Goal: Navigation & Orientation: Find specific page/section

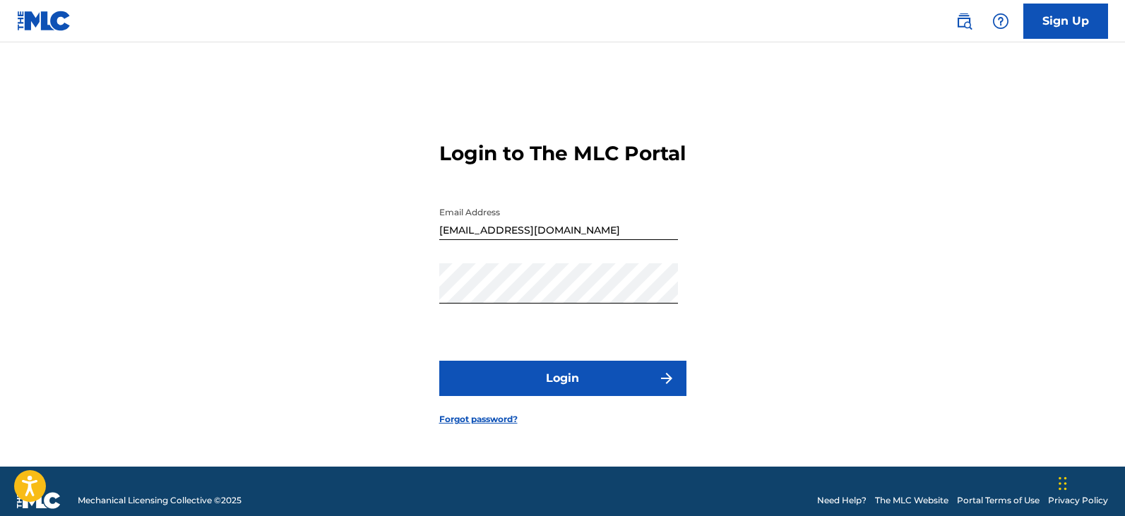
click at [666, 387] on img "submit" at bounding box center [666, 378] width 17 height 17
